Goal: Information Seeking & Learning: Learn about a topic

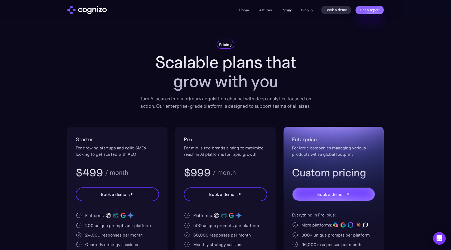
click at [284, 9] on link "Pricing" at bounding box center [286, 10] width 12 height 5
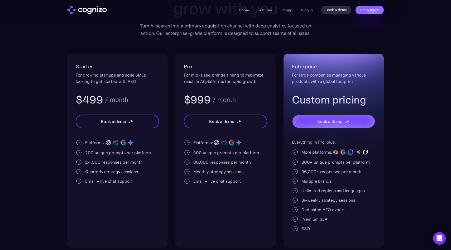
scroll to position [73, 0]
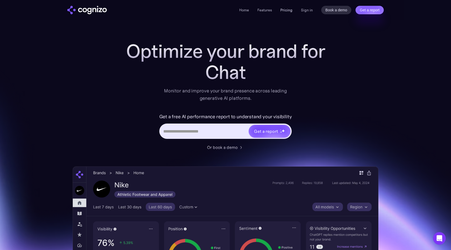
click at [287, 9] on link "Pricing" at bounding box center [286, 10] width 12 height 5
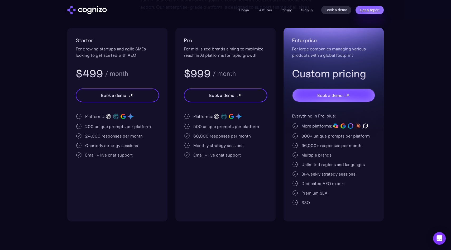
scroll to position [97, 0]
